Goal: Transaction & Acquisition: Subscribe to service/newsletter

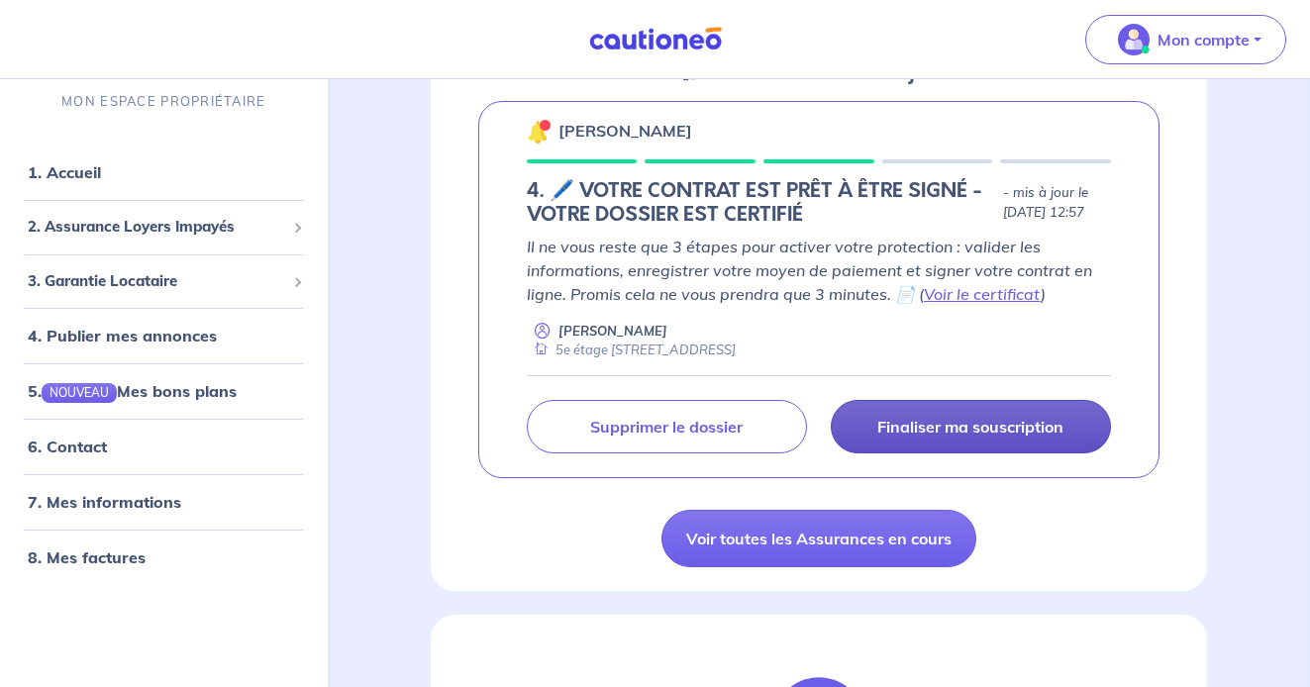
scroll to position [333, 0]
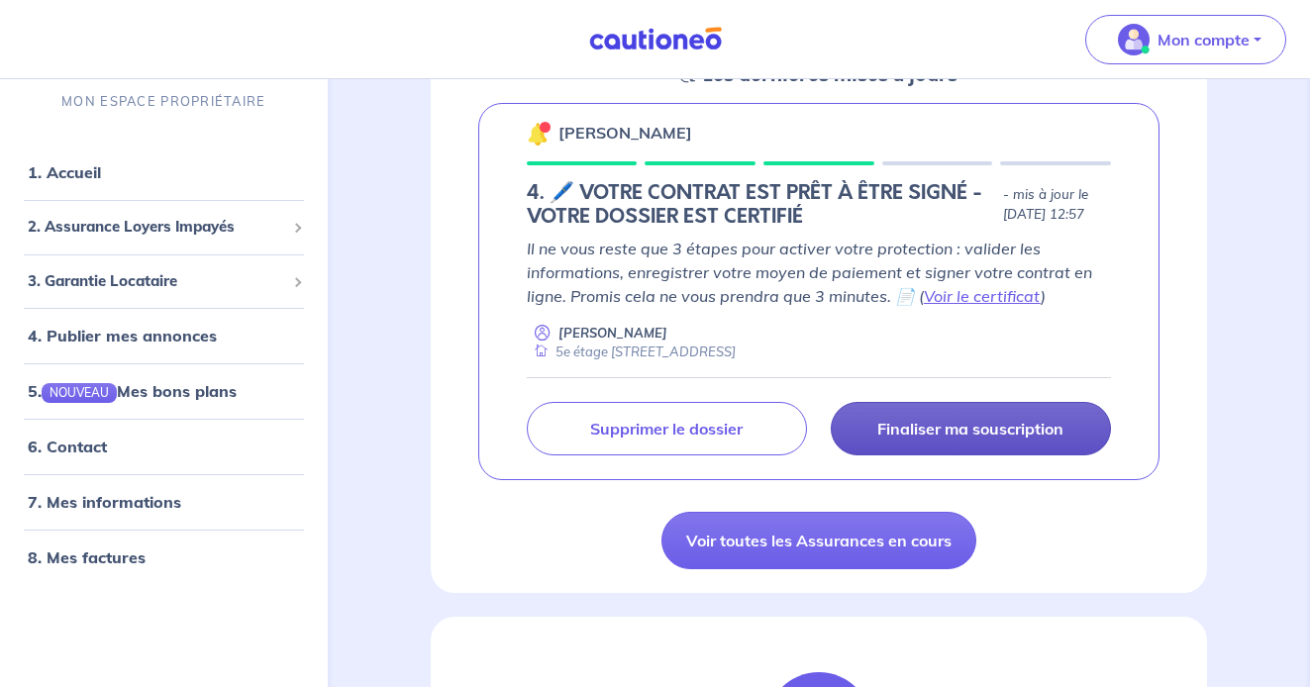
click at [942, 439] on p "Finaliser ma souscription" at bounding box center [970, 429] width 186 height 20
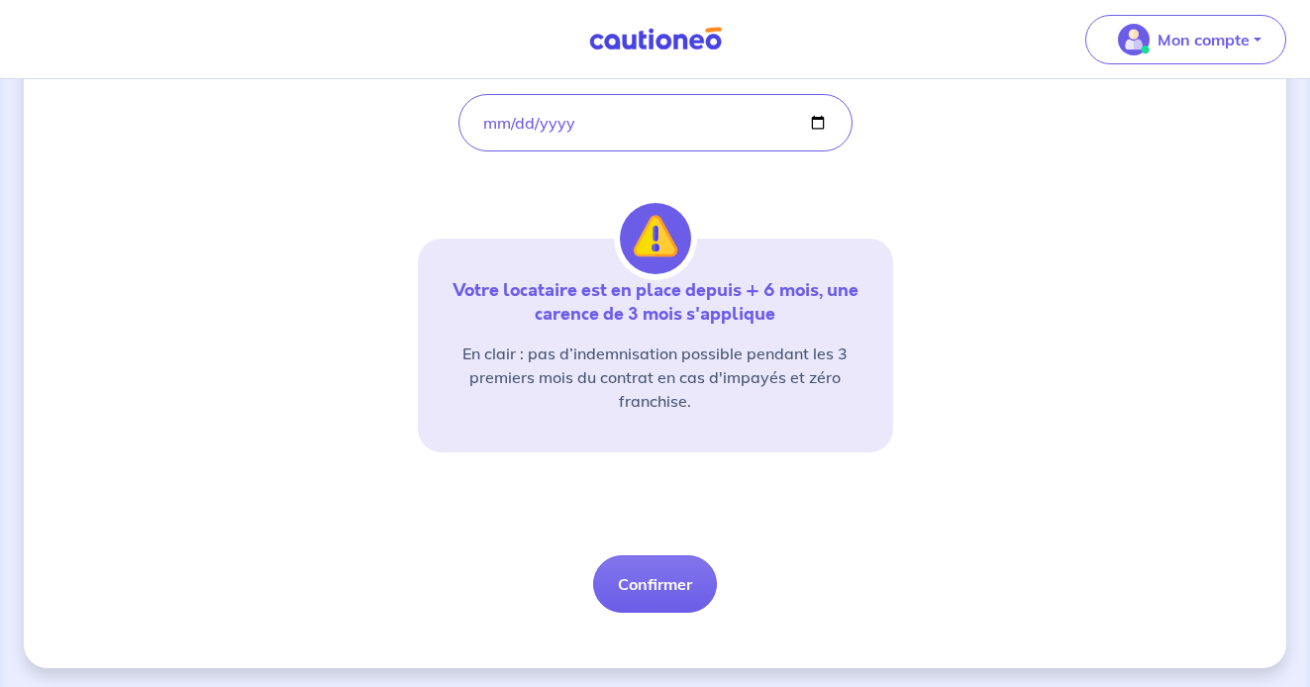
scroll to position [421, 0]
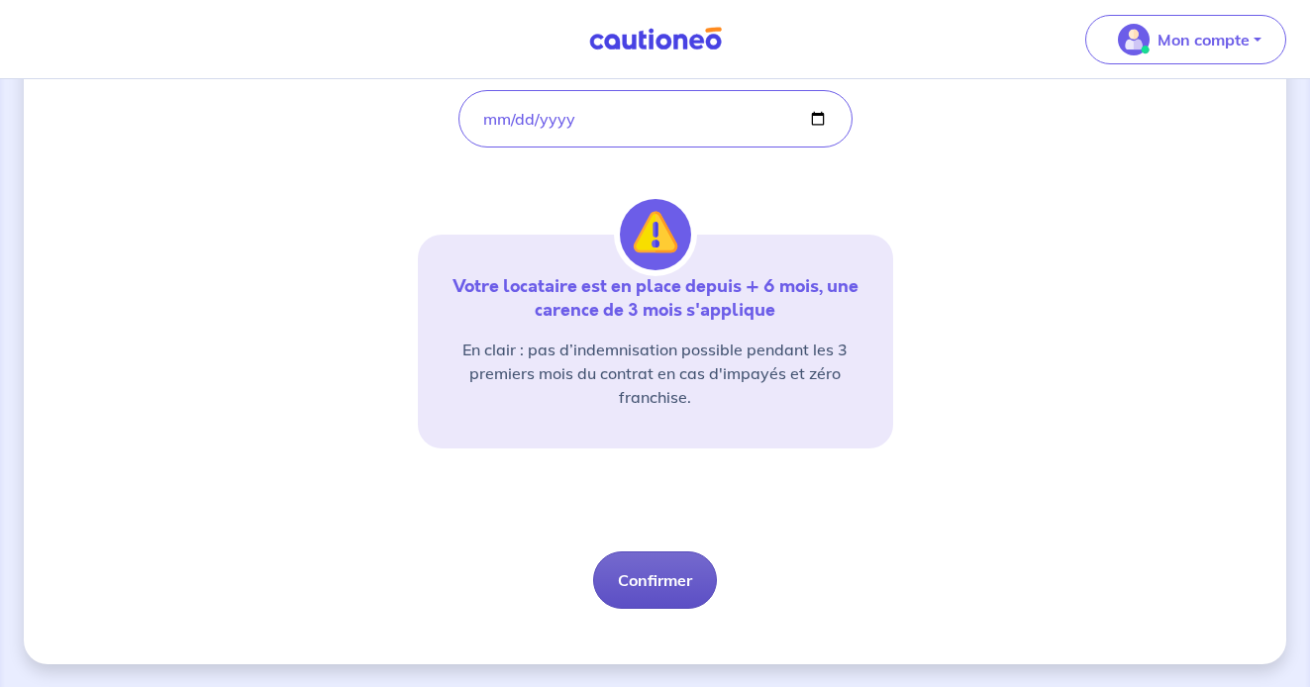
click at [654, 592] on button "Confirmer" at bounding box center [655, 579] width 124 height 57
select select "FR"
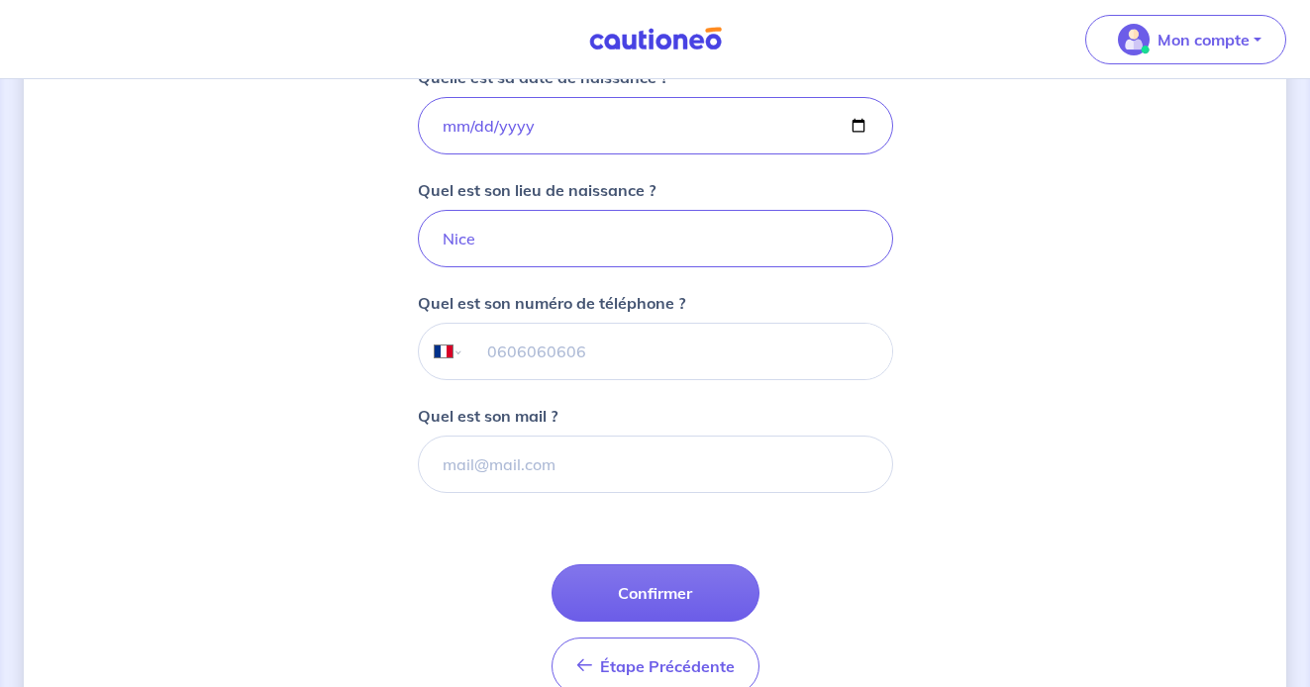
scroll to position [466, 0]
click at [655, 588] on button "Confirmer" at bounding box center [655, 591] width 208 height 57
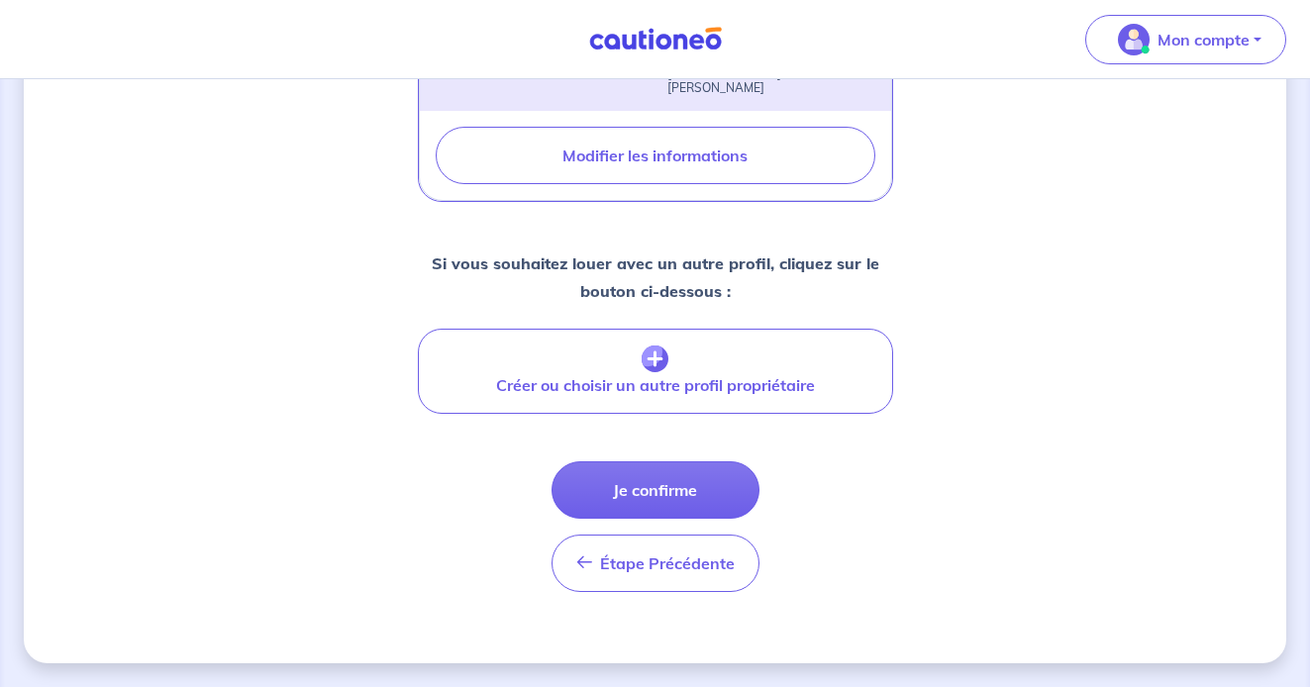
scroll to position [788, 0]
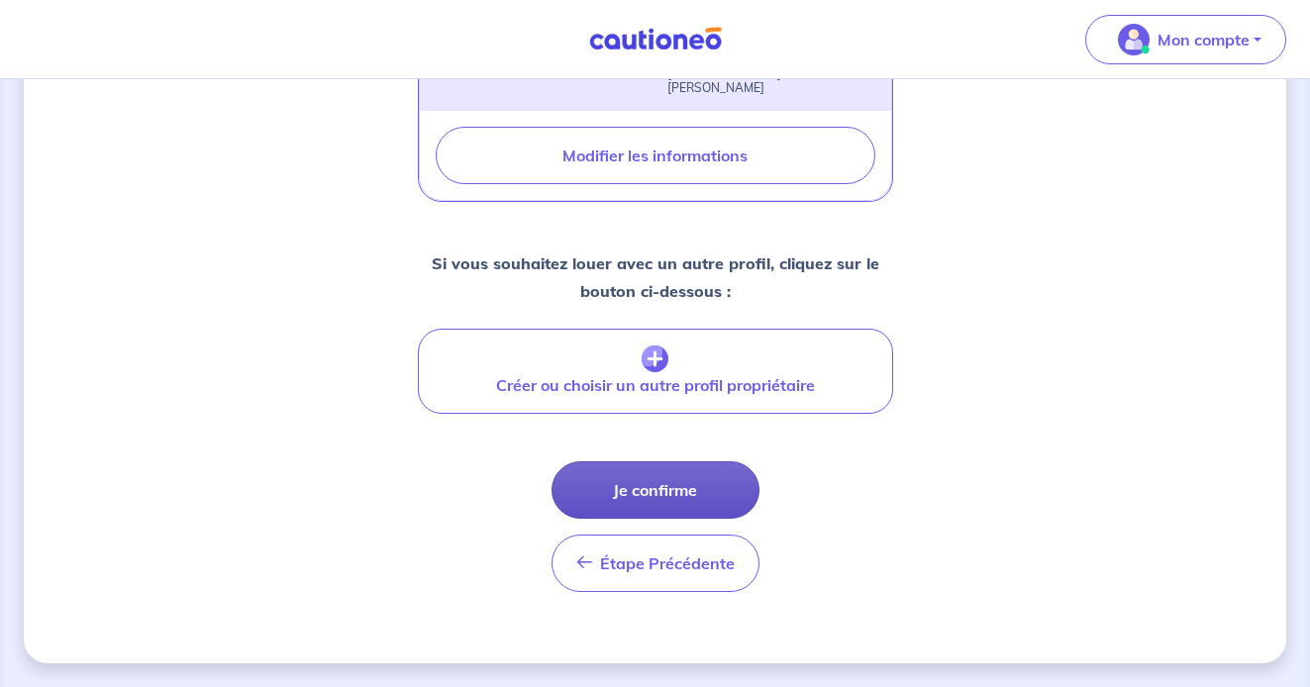
click at [690, 500] on button "Je confirme" at bounding box center [655, 489] width 208 height 57
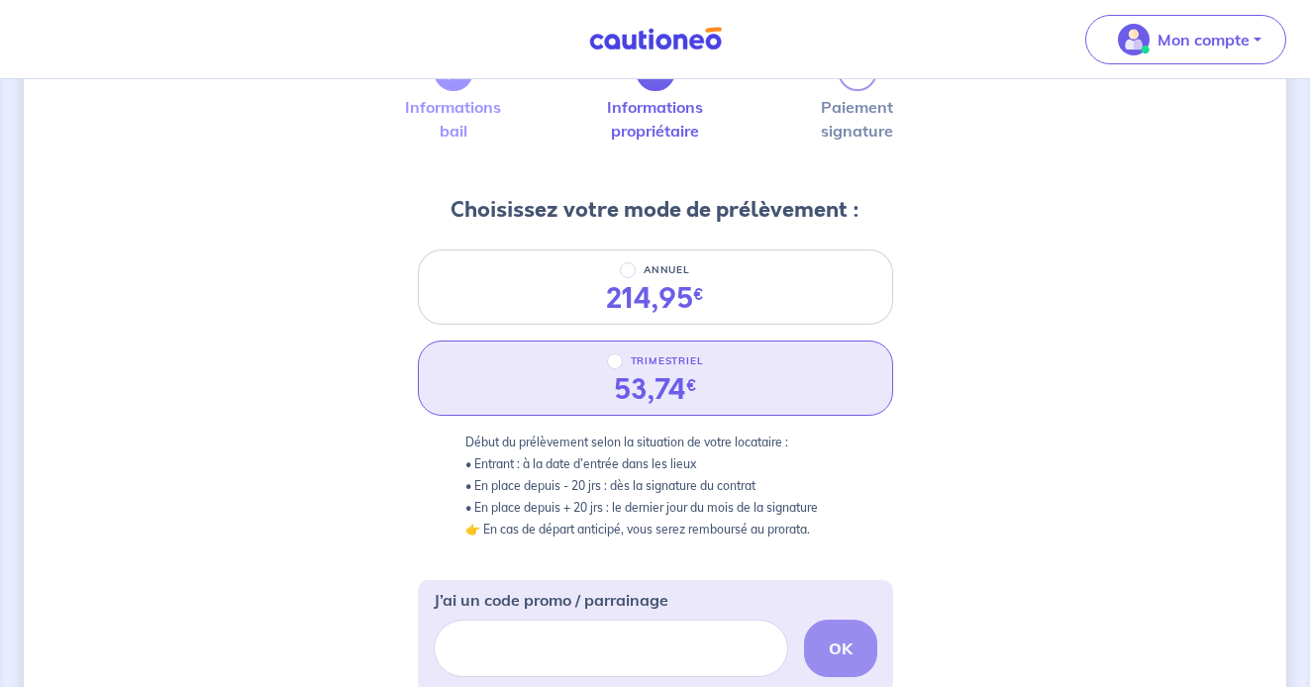
scroll to position [145, 0]
click at [808, 391] on div "TRIMESTRIEL 53,74 €" at bounding box center [655, 380] width 475 height 75
radio input "true"
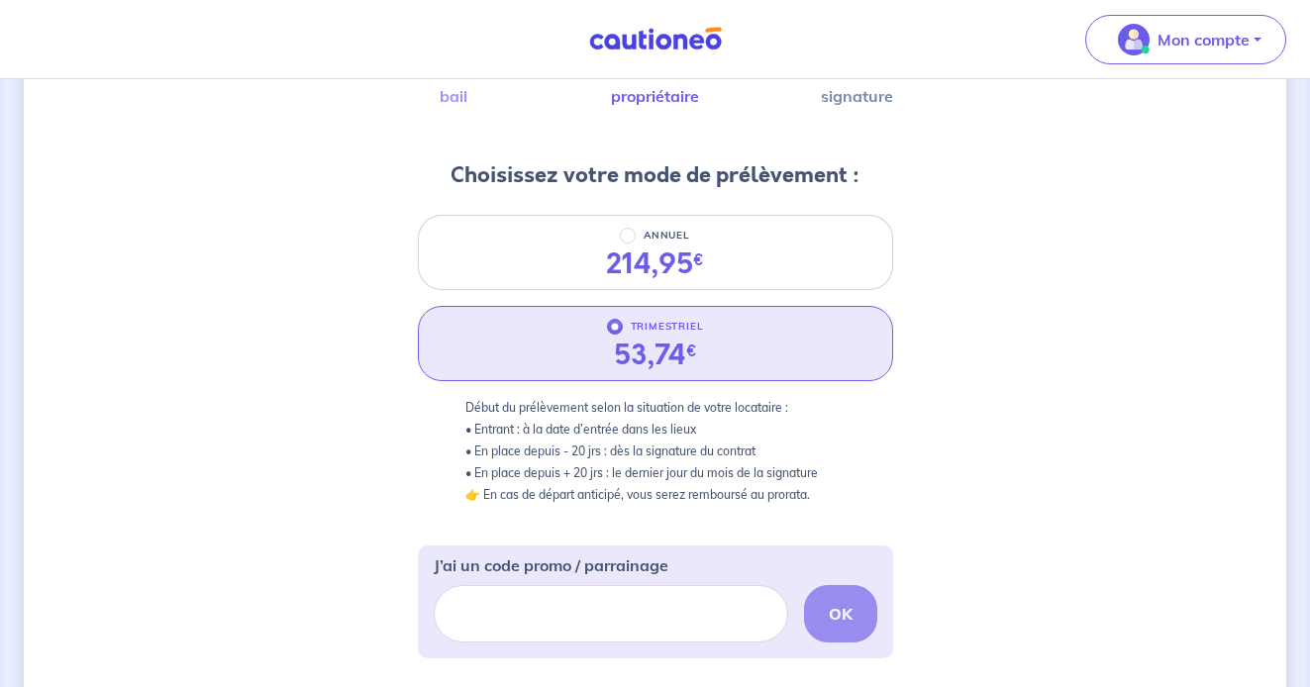
scroll to position [189, 0]
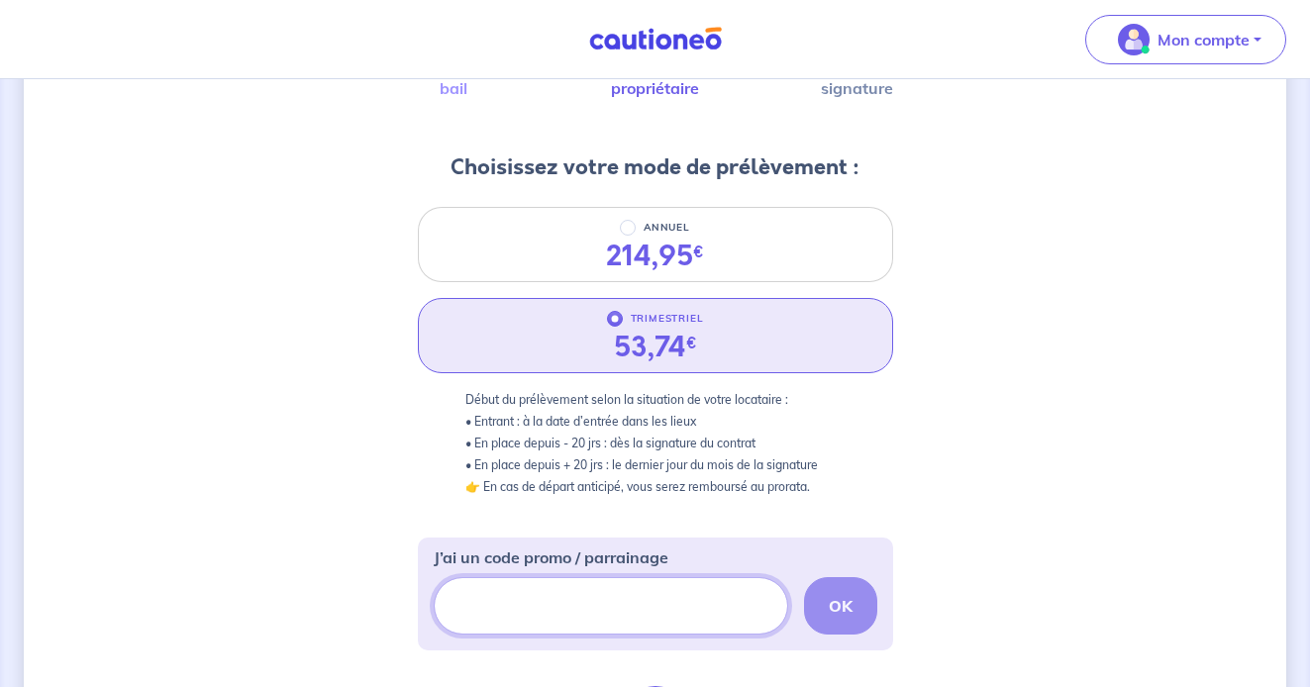
click at [663, 589] on input "J’ai un code promo / parrainage" at bounding box center [611, 605] width 354 height 57
paste input "FILLEUL-CAGANT"
type input "FILLEUL-CAGANT"
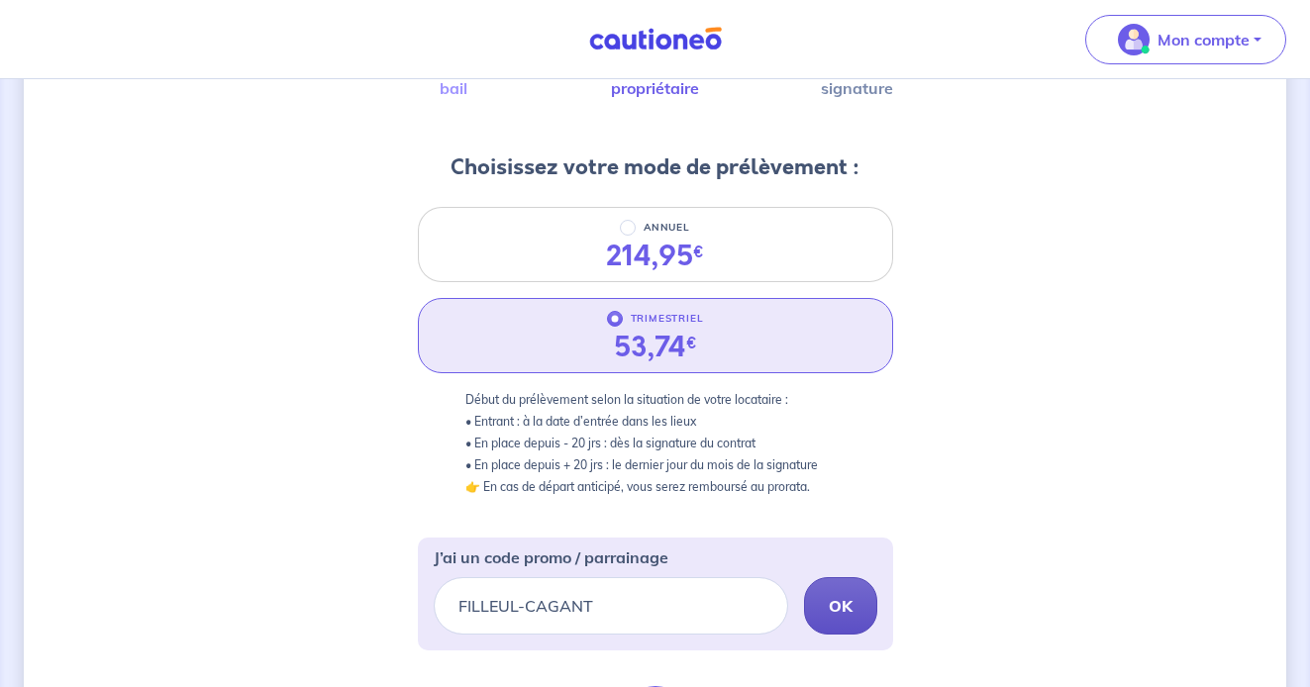
click at [849, 607] on strong "OK" at bounding box center [841, 606] width 24 height 20
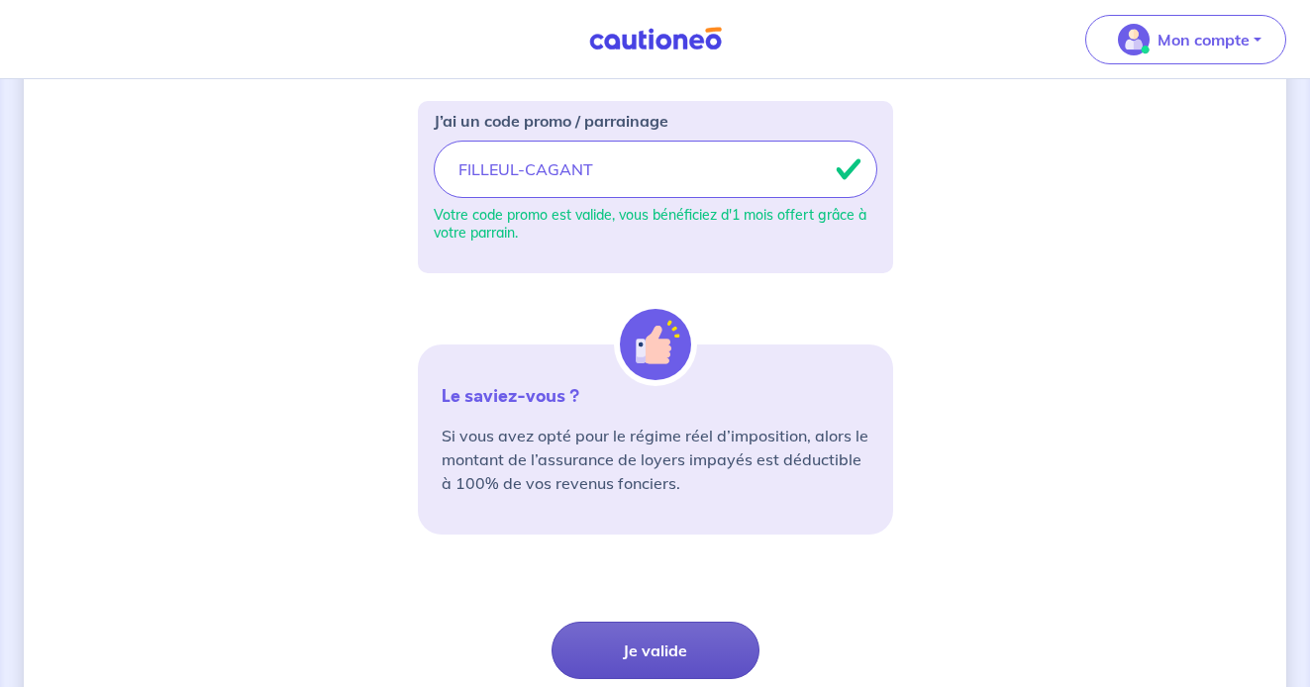
scroll to position [627, 0]
click at [663, 659] on button "Je valide" at bounding box center [655, 649] width 208 height 57
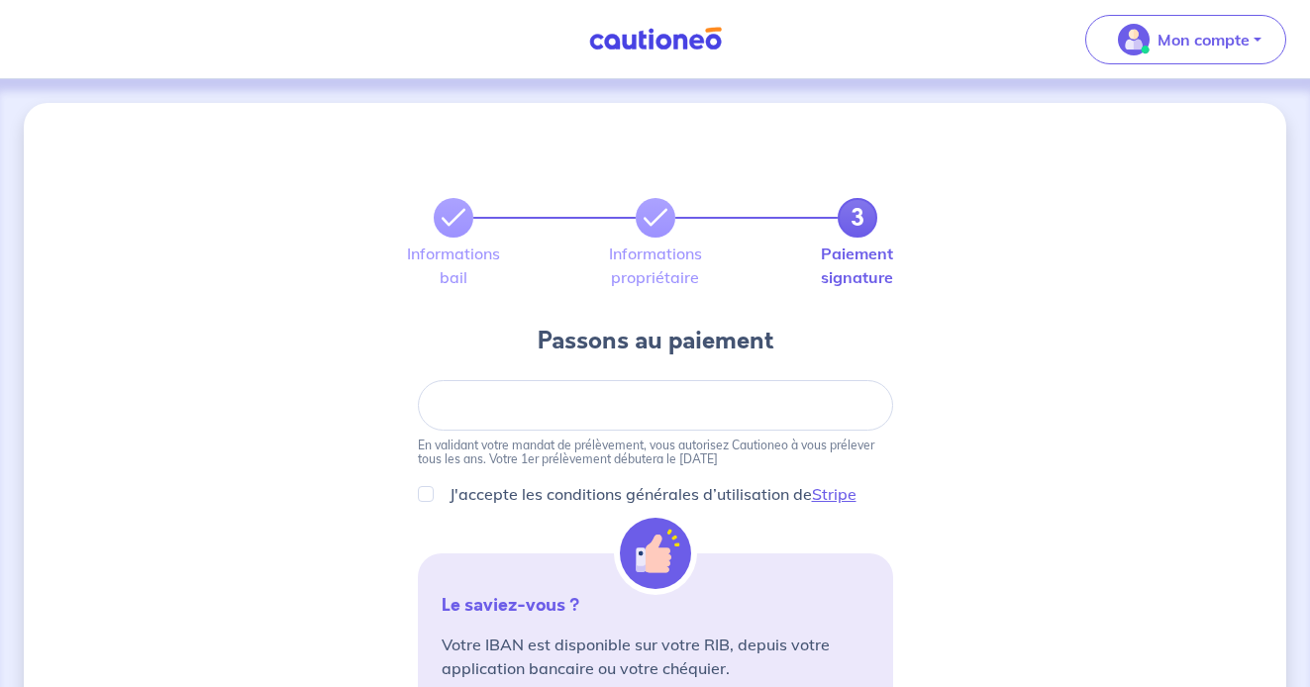
click at [903, 338] on div "3 Informations bail Informations propriétaire Paiement signature Passons au pai…" at bounding box center [655, 670] width 1262 height 1134
click at [463, 492] on p "J'accepte les conditions générales d’utilisation de Stripe" at bounding box center [652, 494] width 407 height 24
click at [434, 492] on input "J'accepte les conditions générales d’utilisation de Stripe" at bounding box center [426, 494] width 16 height 16
checkbox input "true"
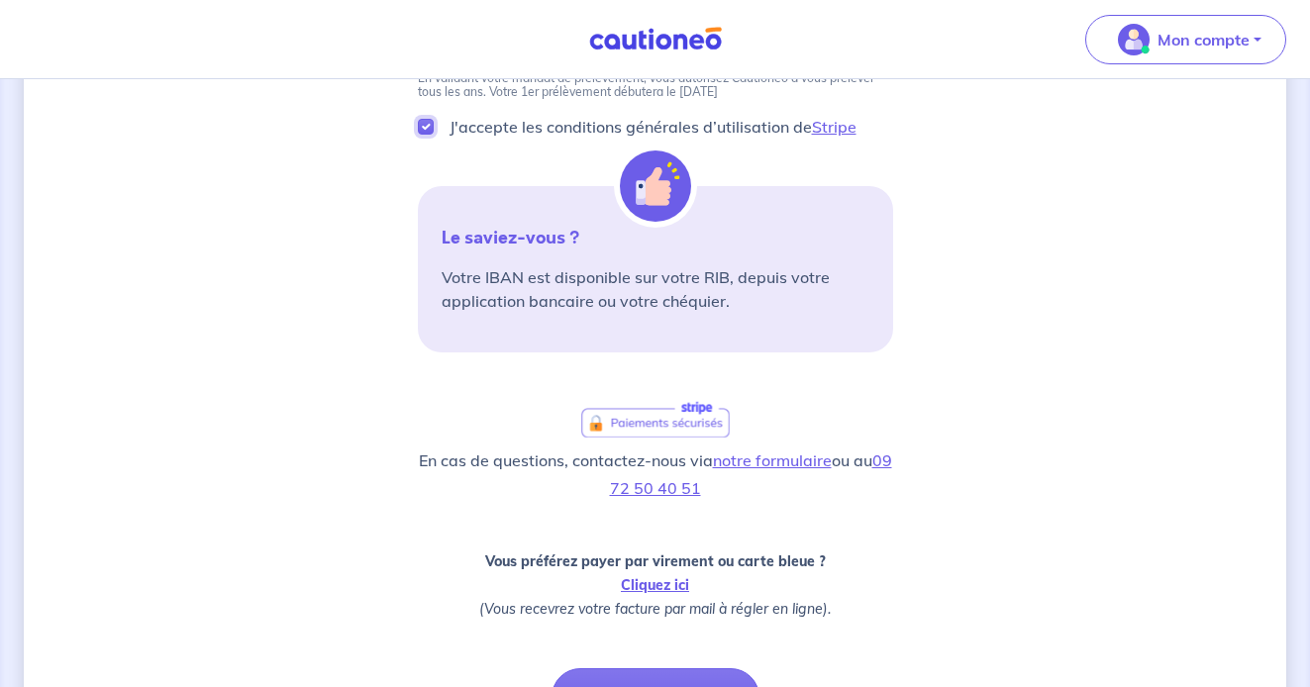
scroll to position [574, 0]
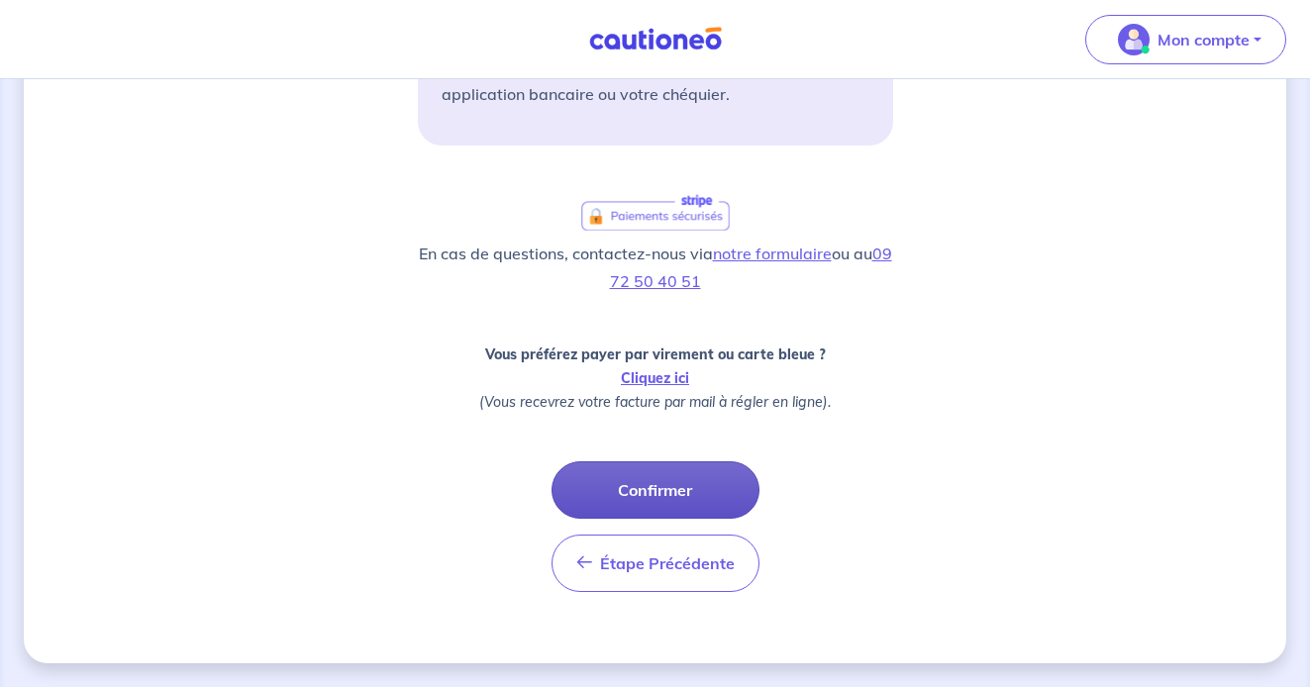
click at [683, 484] on button "Confirmer" at bounding box center [655, 489] width 208 height 57
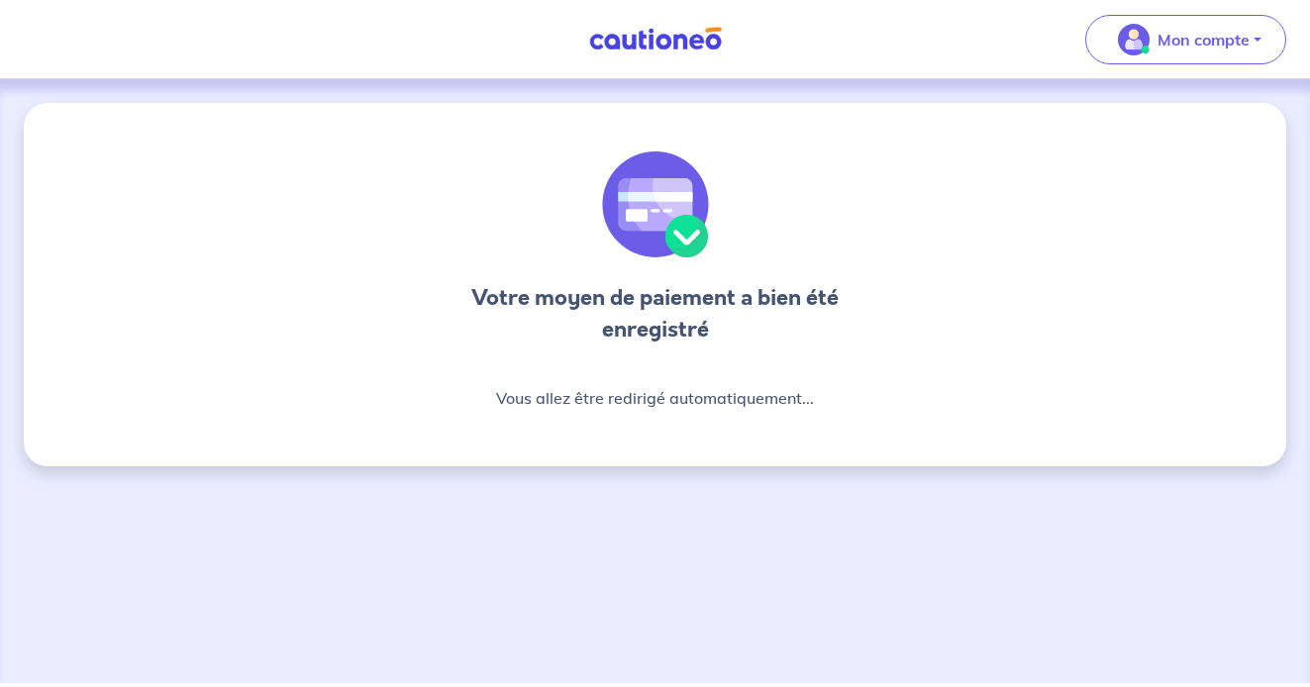
click at [493, 431] on div "Votre moyen de paiement a bien été enregistré Vous allez être redirigé automati…" at bounding box center [655, 284] width 1262 height 363
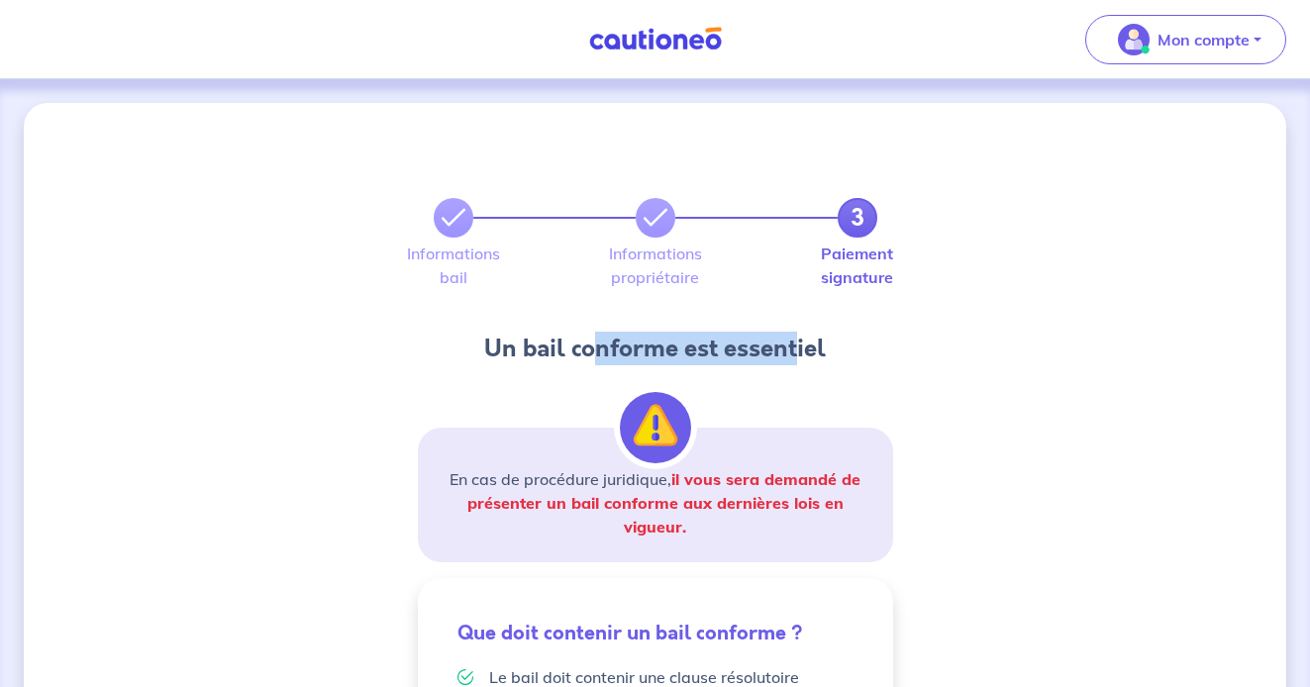
drag, startPoint x: 593, startPoint y: 345, endPoint x: 795, endPoint y: 348, distance: 202.0
click at [796, 348] on h4 "Un bail conforme est essentiel" at bounding box center [655, 349] width 475 height 32
click at [795, 347] on h4 "Un bail conforme est essentiel" at bounding box center [655, 349] width 475 height 32
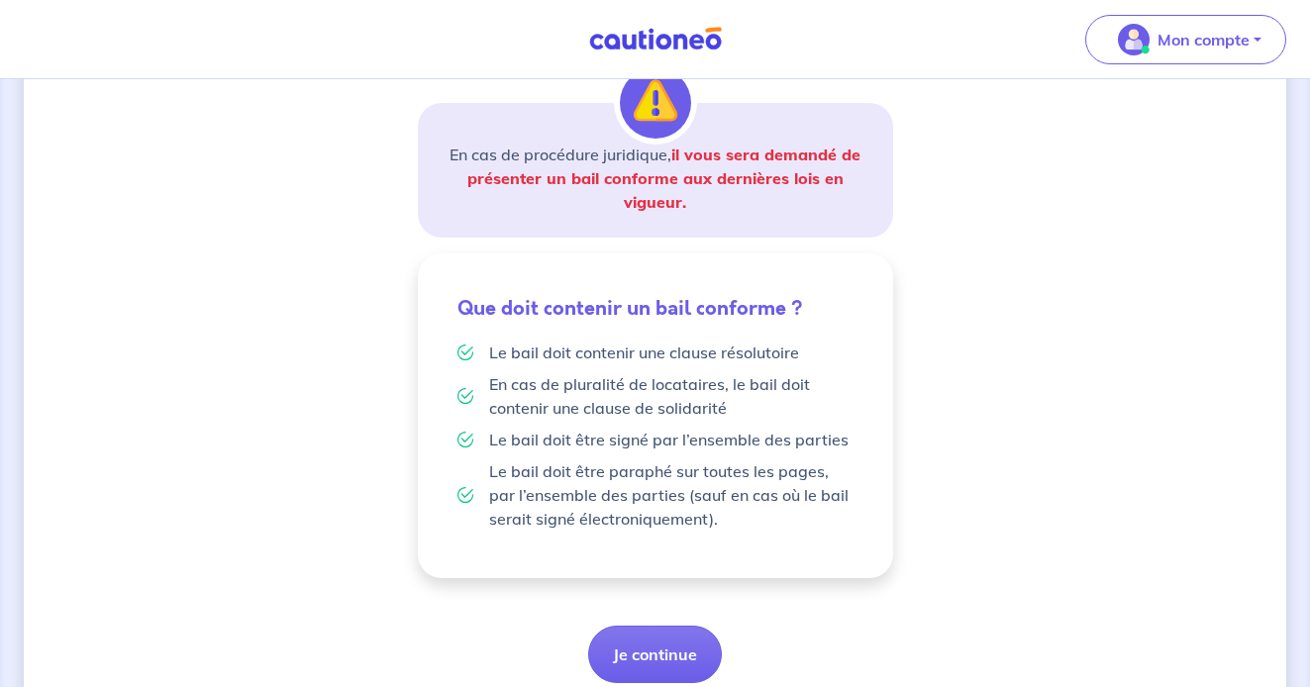
scroll to position [362, 0]
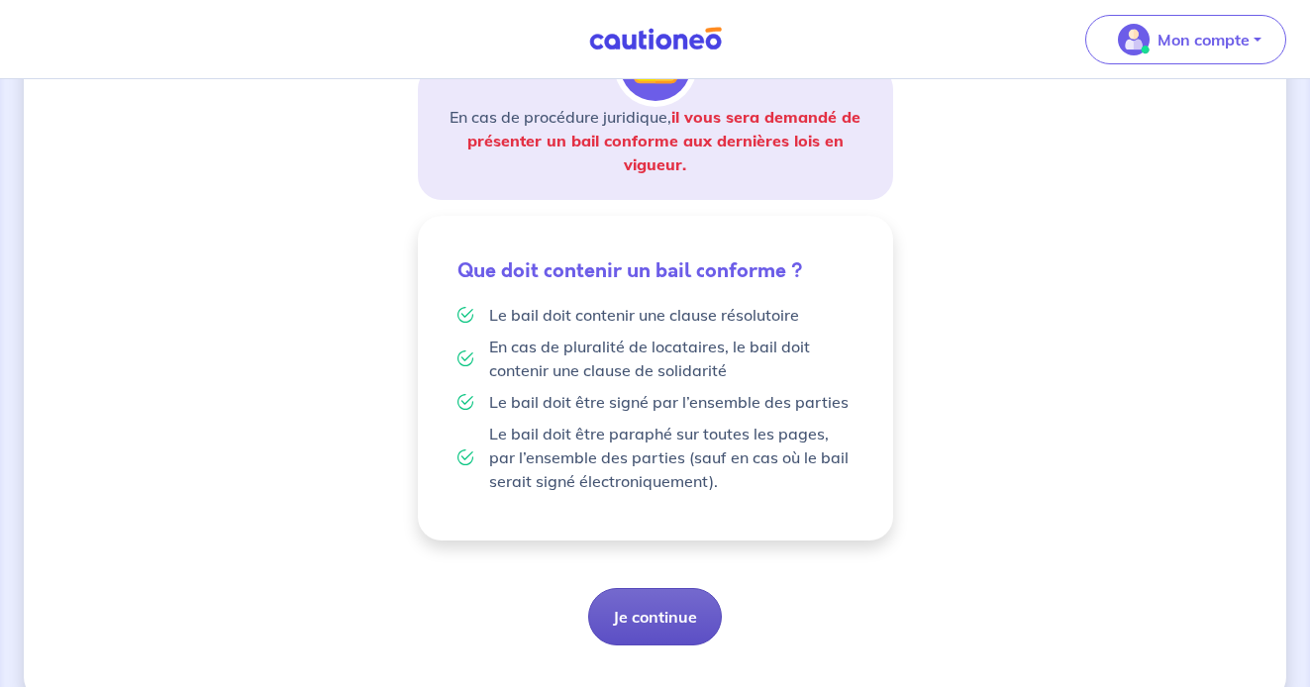
click at [654, 623] on button "Je continue" at bounding box center [655, 616] width 134 height 57
